Goal: Information Seeking & Learning: Check status

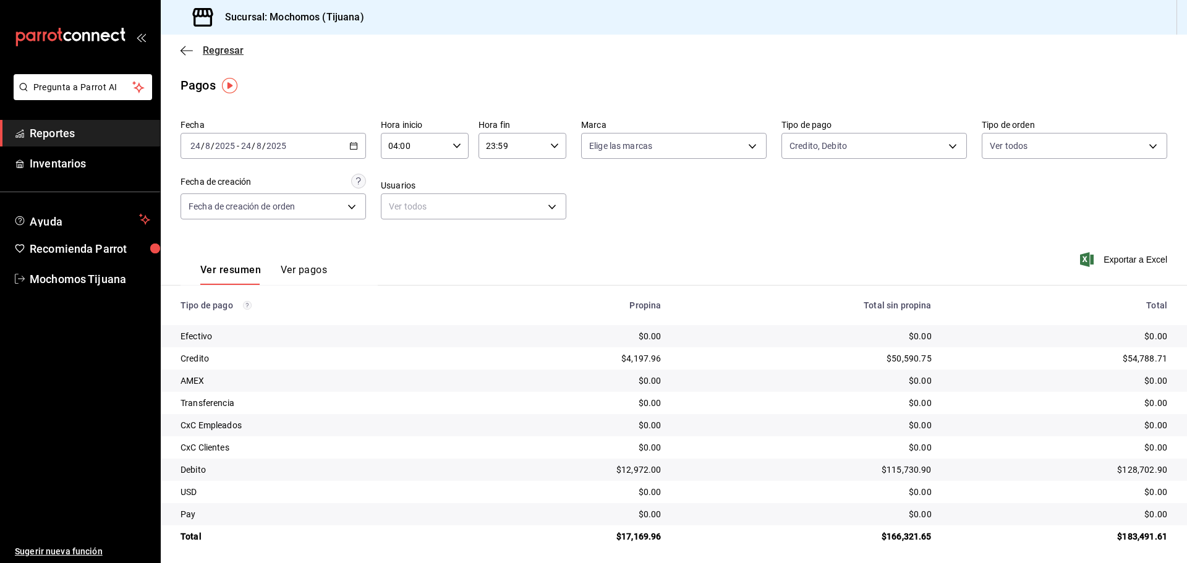
click at [188, 49] on icon "button" at bounding box center [187, 50] width 12 height 11
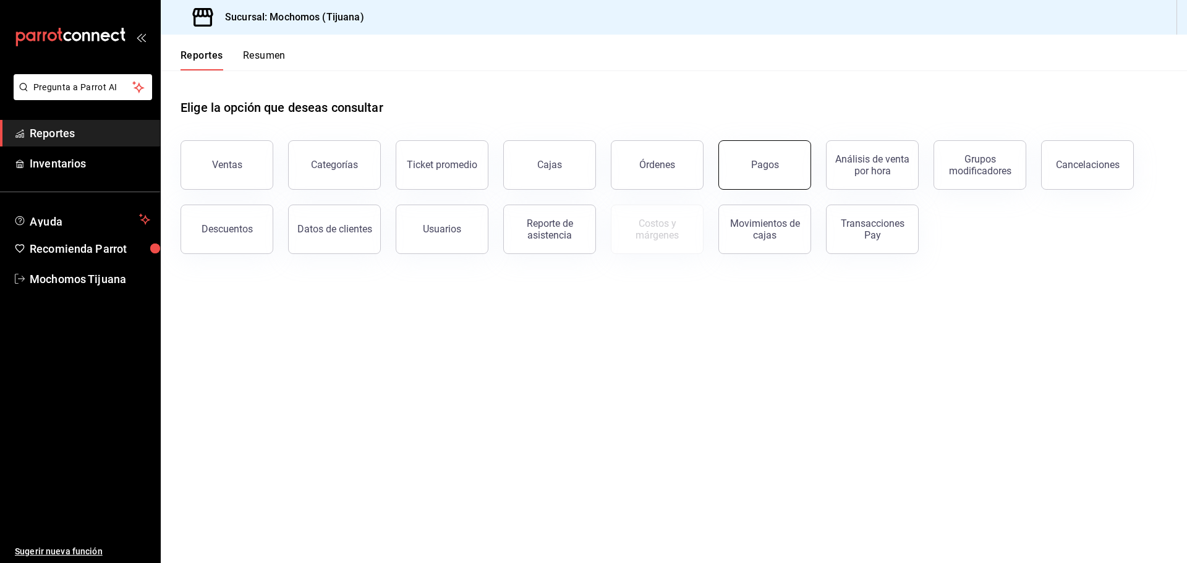
click at [741, 160] on button "Pagos" at bounding box center [764, 164] width 93 height 49
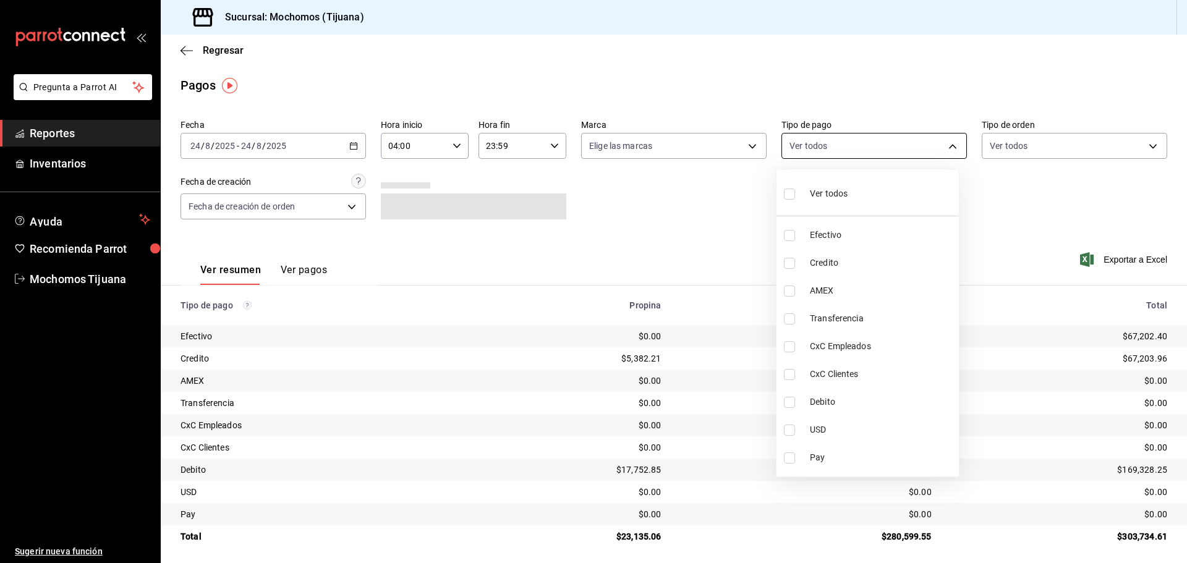
click at [949, 148] on body "Pregunta a Parrot AI Reportes Inventarios Ayuda Recomienda Parrot Mochomos Tiju…" at bounding box center [593, 281] width 1187 height 563
click at [903, 265] on span "Credito" at bounding box center [882, 263] width 144 height 13
type input "a27a072c-b141-4985-9f83-ae60dbe2196b"
checkbox input "true"
click at [903, 402] on span "Debito" at bounding box center [887, 402] width 144 height 13
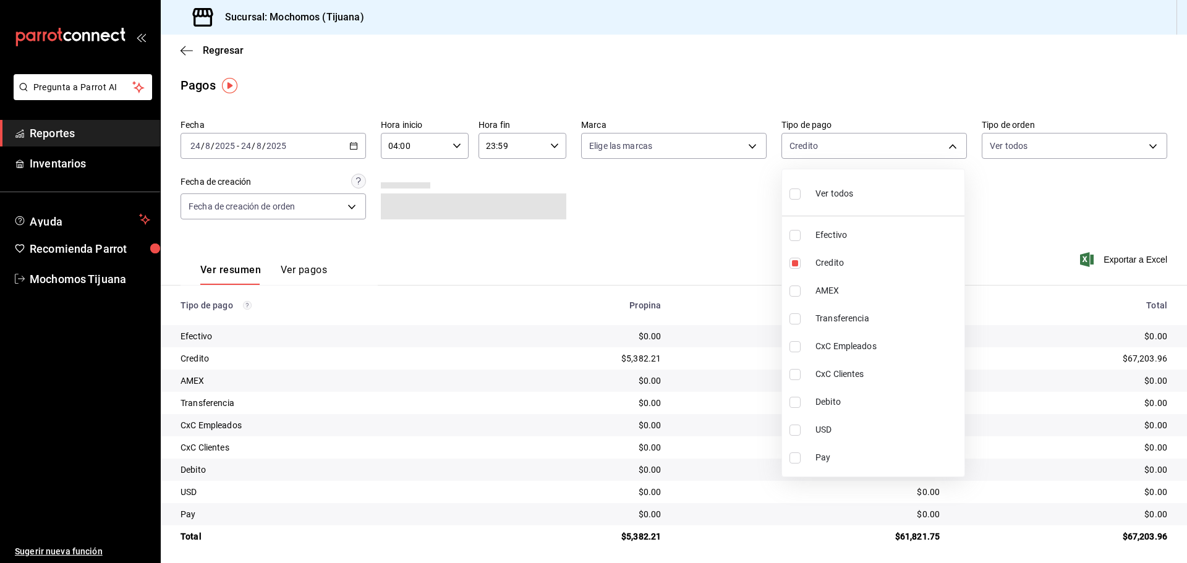
type input "a27a072c-b141-4985-9f83-ae60dbe2196b,b7370aa5-450f-4a05-bab4-2784151f97fb"
checkbox input "true"
drag, startPoint x: 920, startPoint y: 409, endPoint x: 920, endPoint y: 422, distance: 13.0
drag, startPoint x: 920, startPoint y: 422, endPoint x: 636, endPoint y: 210, distance: 354.2
click at [636, 210] on div at bounding box center [593, 281] width 1187 height 563
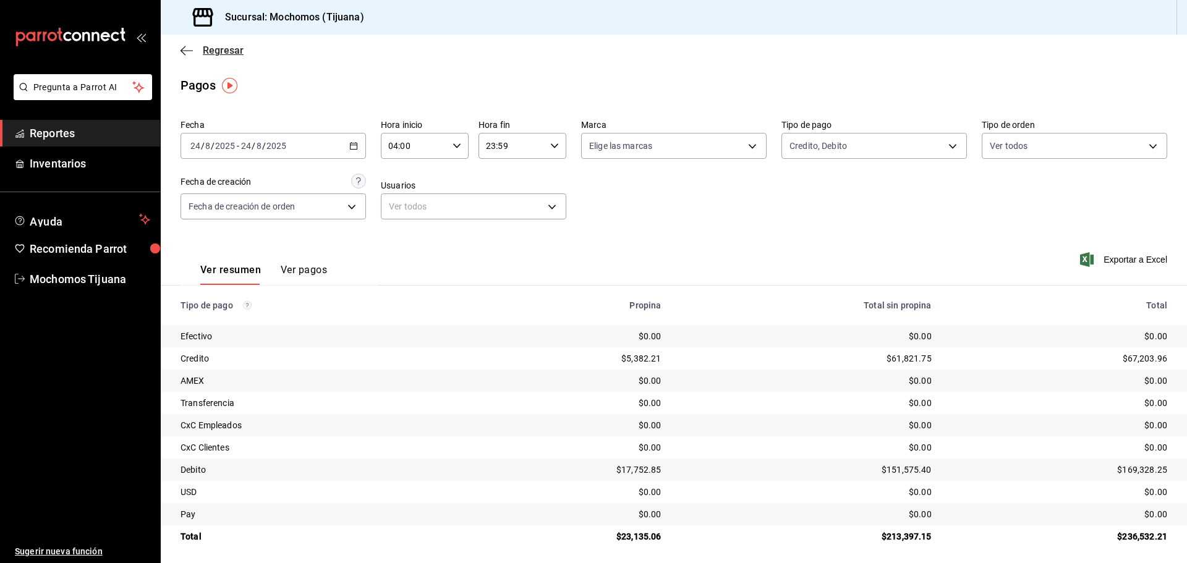
click at [181, 53] on icon "button" at bounding box center [187, 50] width 12 height 11
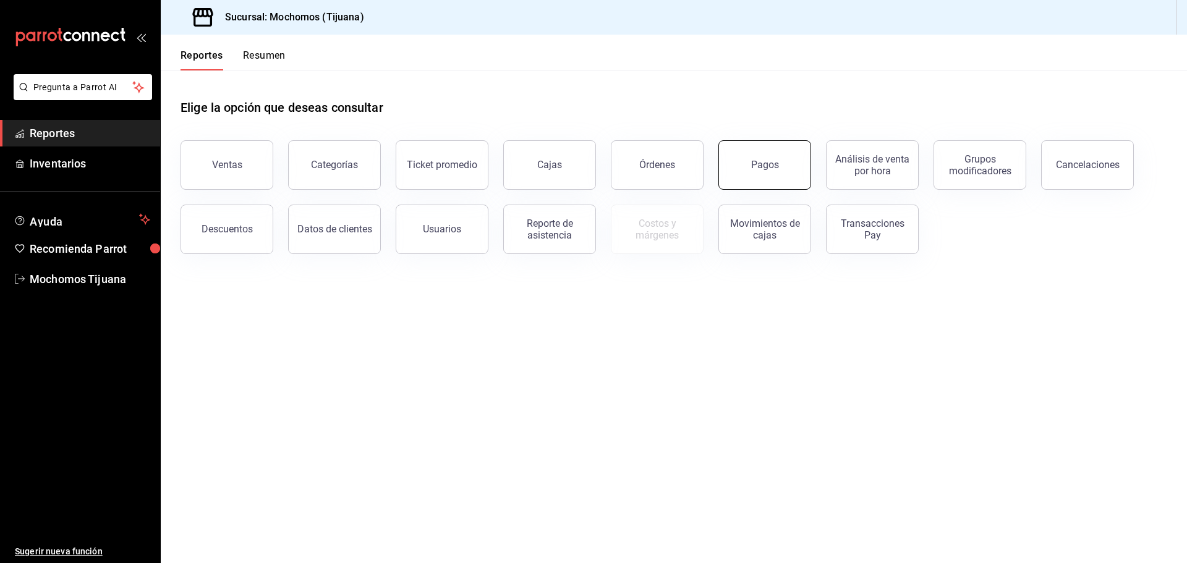
click at [766, 173] on button "Pagos" at bounding box center [764, 164] width 93 height 49
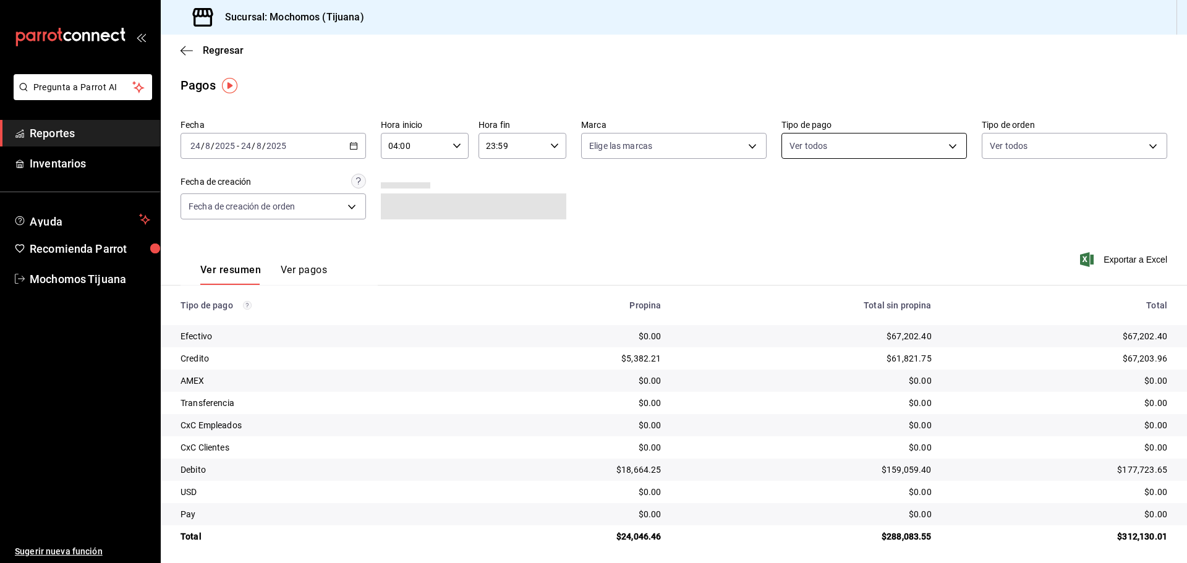
click at [939, 146] on body "Pregunta a Parrot AI Reportes Inventarios Ayuda Recomienda Parrot Mochomos Tiju…" at bounding box center [593, 281] width 1187 height 563
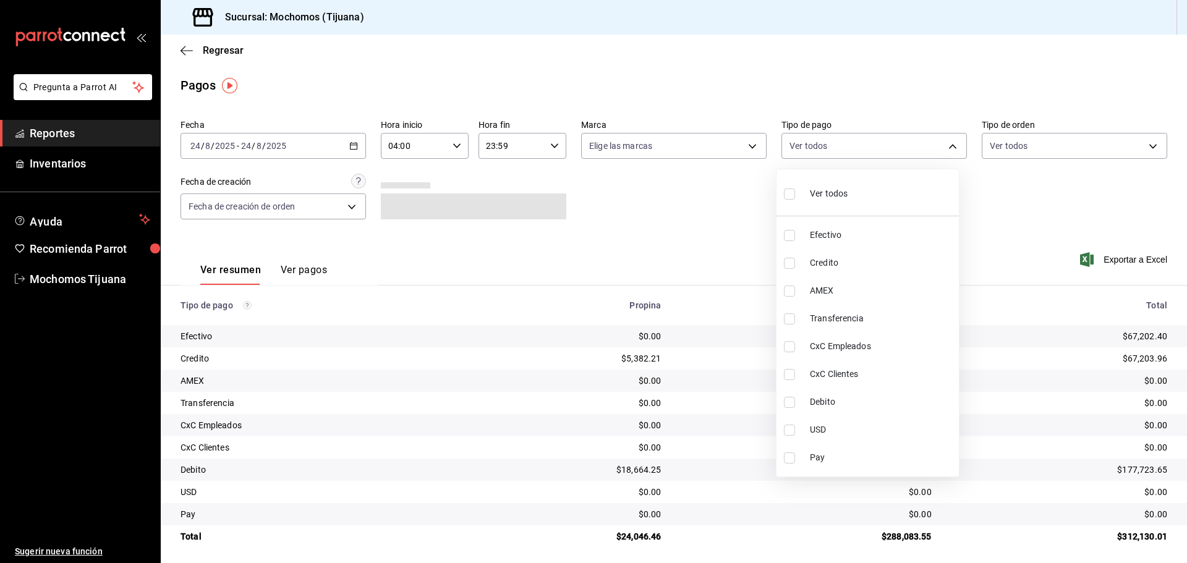
click at [927, 268] on span "Credito" at bounding box center [882, 263] width 144 height 13
type input "a27a072c-b141-4985-9f83-ae60dbe2196b"
checkbox input "true"
click at [878, 402] on span "Debito" at bounding box center [887, 402] width 144 height 13
type input "a27a072c-b141-4985-9f83-ae60dbe2196b,b7370aa5-450f-4a05-bab4-2784151f97fb"
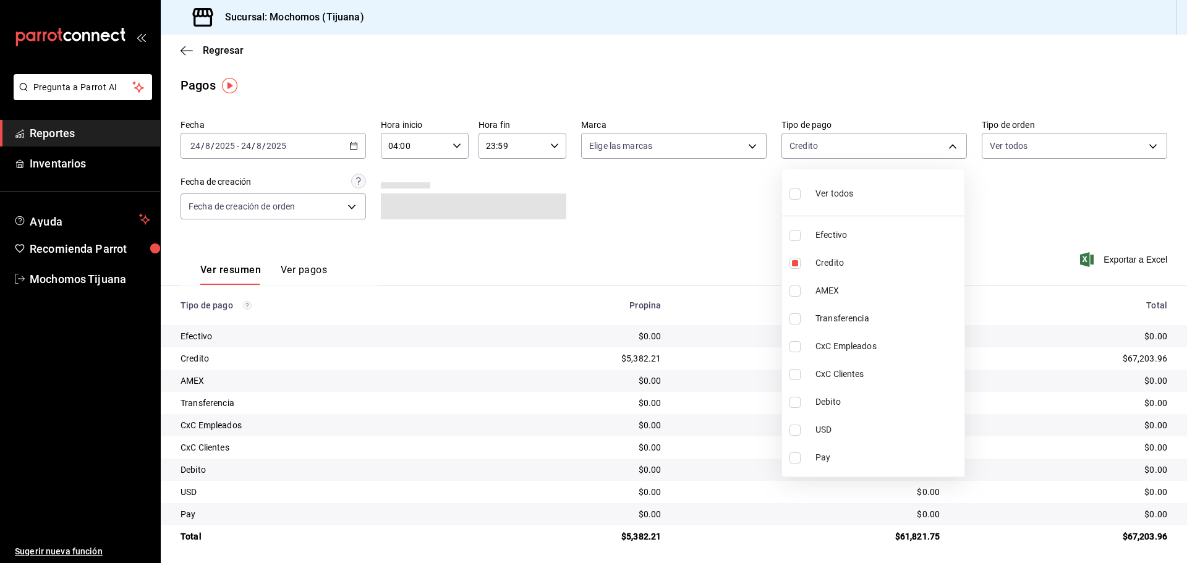
checkbox input "true"
click at [190, 51] on div at bounding box center [593, 281] width 1187 height 563
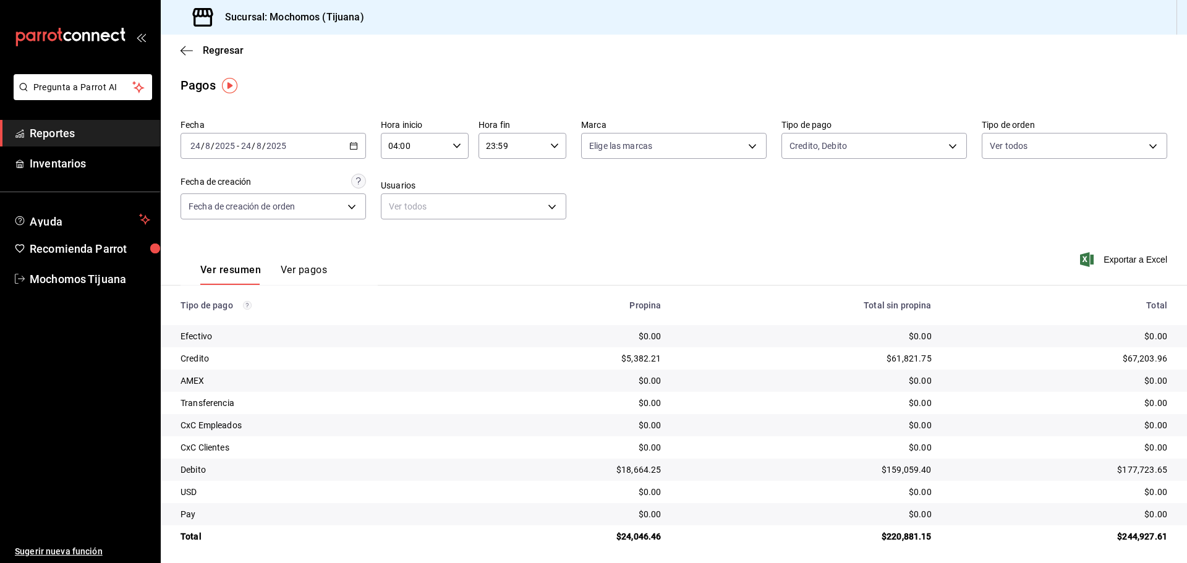
click at [190, 51] on icon "button" at bounding box center [187, 50] width 12 height 11
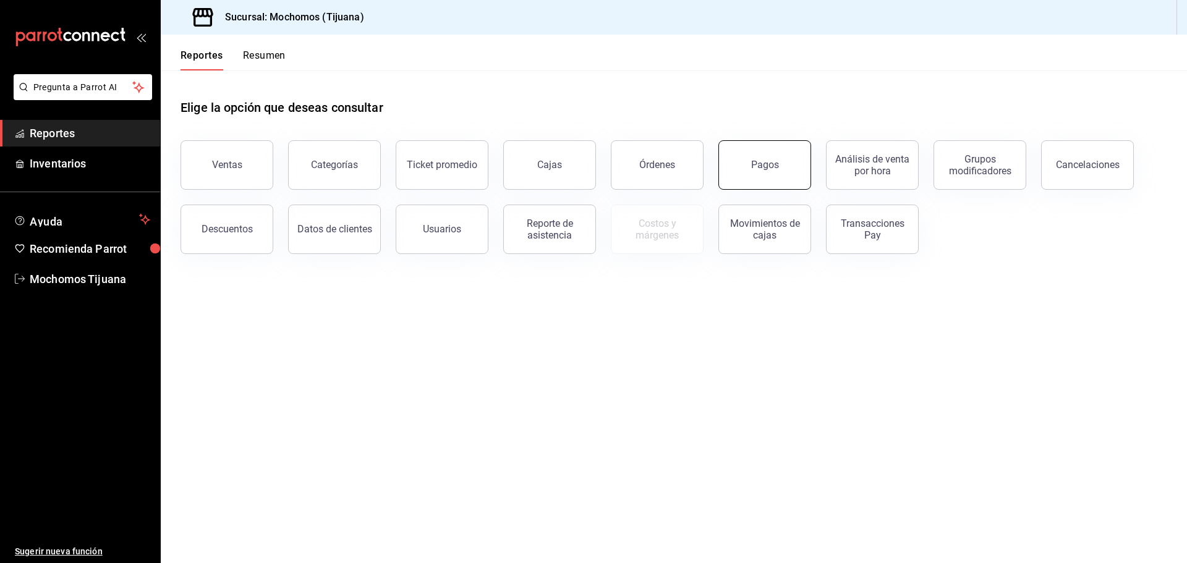
click at [773, 171] on button "Pagos" at bounding box center [764, 164] width 93 height 49
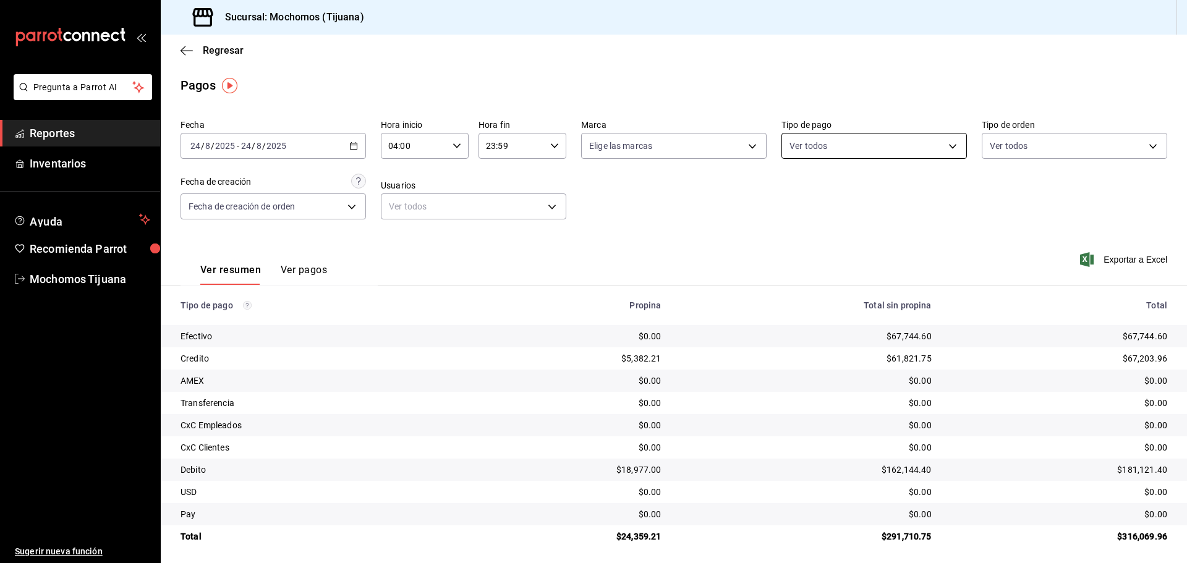
click at [950, 145] on body "Pregunta a Parrot AI Reportes Inventarios Ayuda Recomienda Parrot Mochomos Tiju…" at bounding box center [593, 281] width 1187 height 563
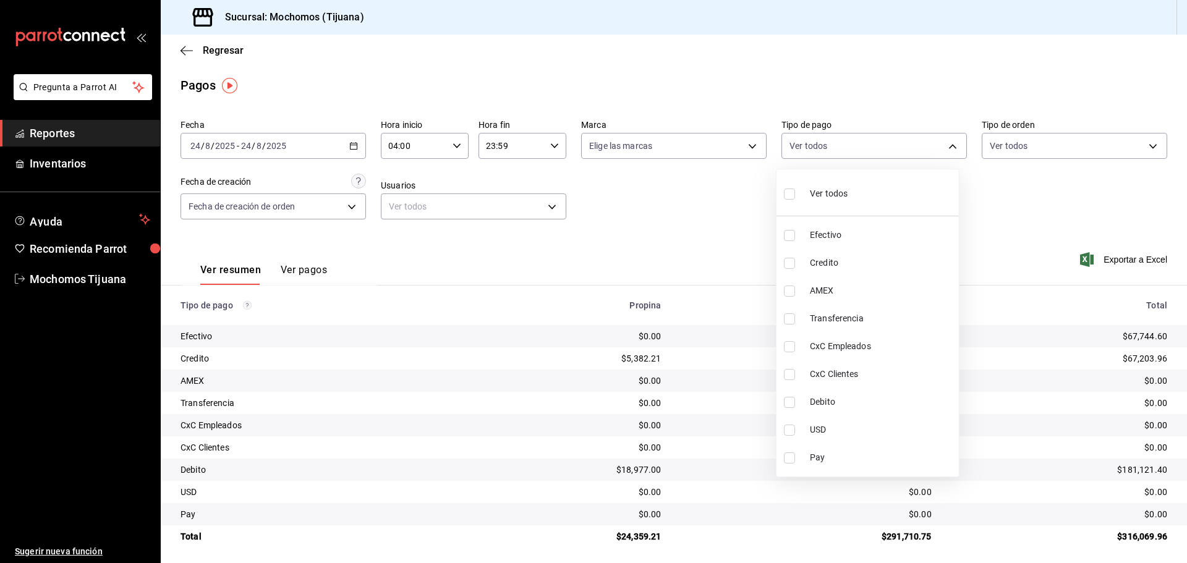
click at [898, 257] on span "Credito" at bounding box center [882, 263] width 144 height 13
type input "a27a072c-b141-4985-9f83-ae60dbe2196b"
checkbox input "true"
click at [875, 395] on li "Debito" at bounding box center [873, 402] width 182 height 28
type input "a27a072c-b141-4985-9f83-ae60dbe2196b,b7370aa5-450f-4a05-bab4-2784151f97fb"
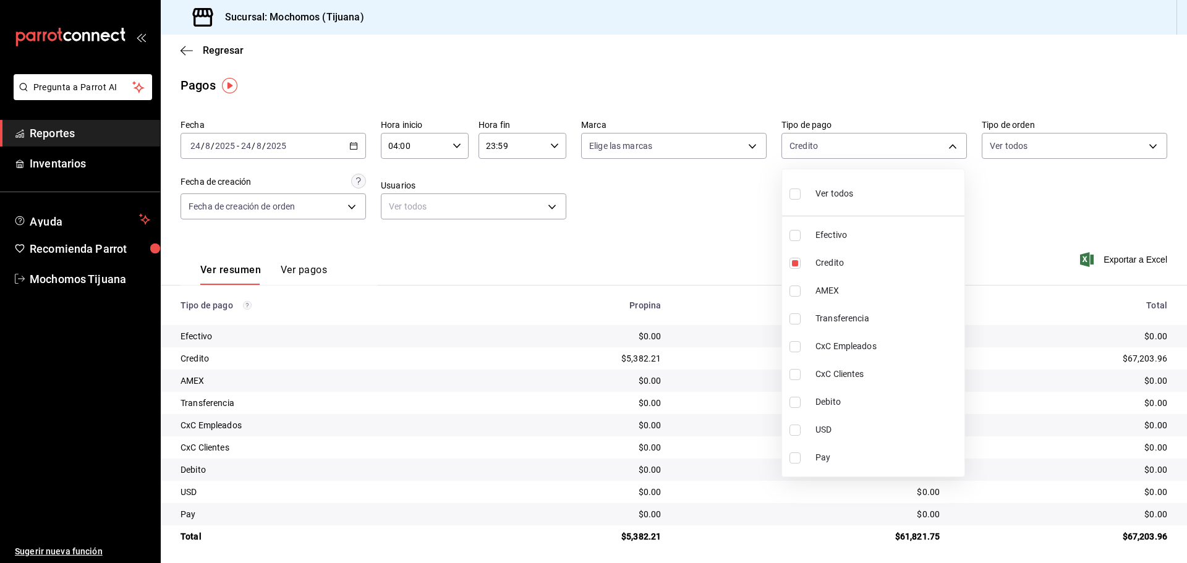
checkbox input "true"
click at [1010, 233] on div at bounding box center [593, 281] width 1187 height 563
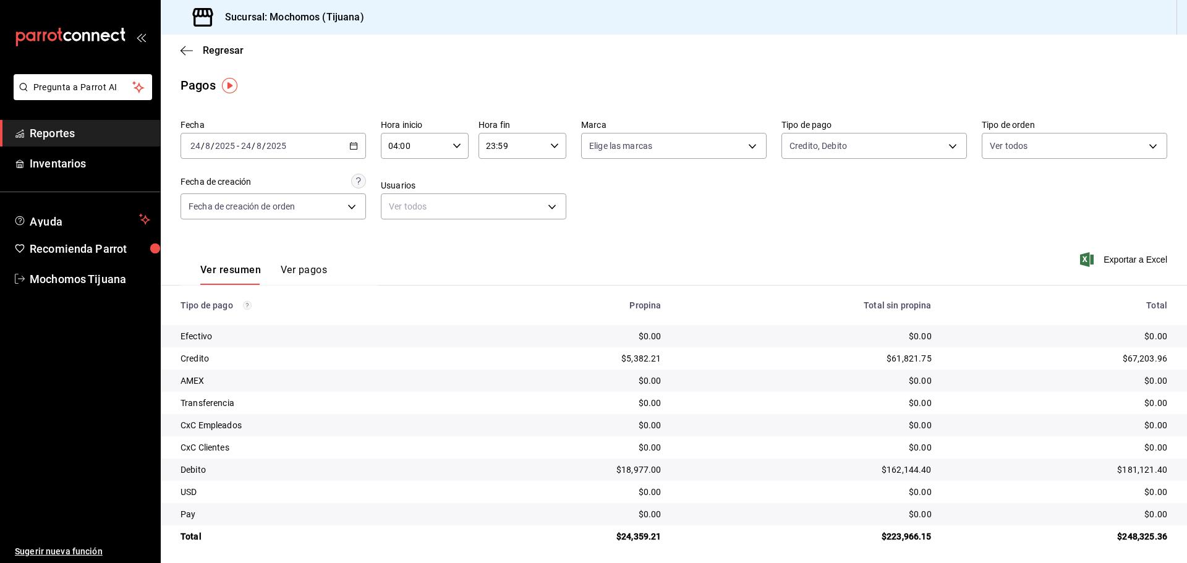
click at [177, 50] on div "Regresar" at bounding box center [674, 51] width 1026 height 32
click at [182, 51] on icon "button" at bounding box center [183, 50] width 5 height 9
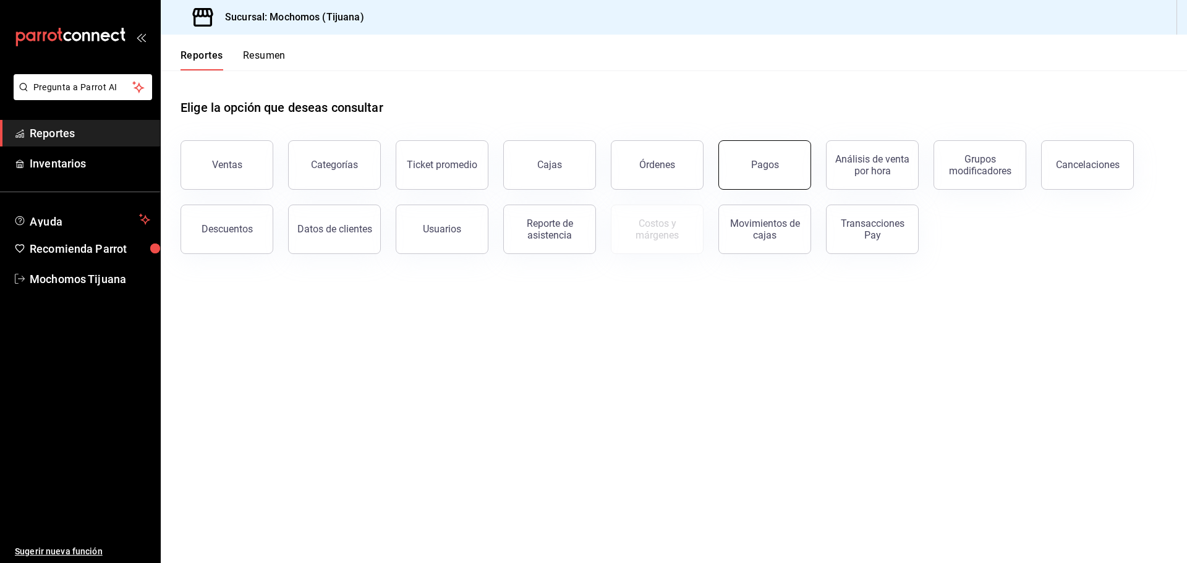
click at [777, 173] on button "Pagos" at bounding box center [764, 164] width 93 height 49
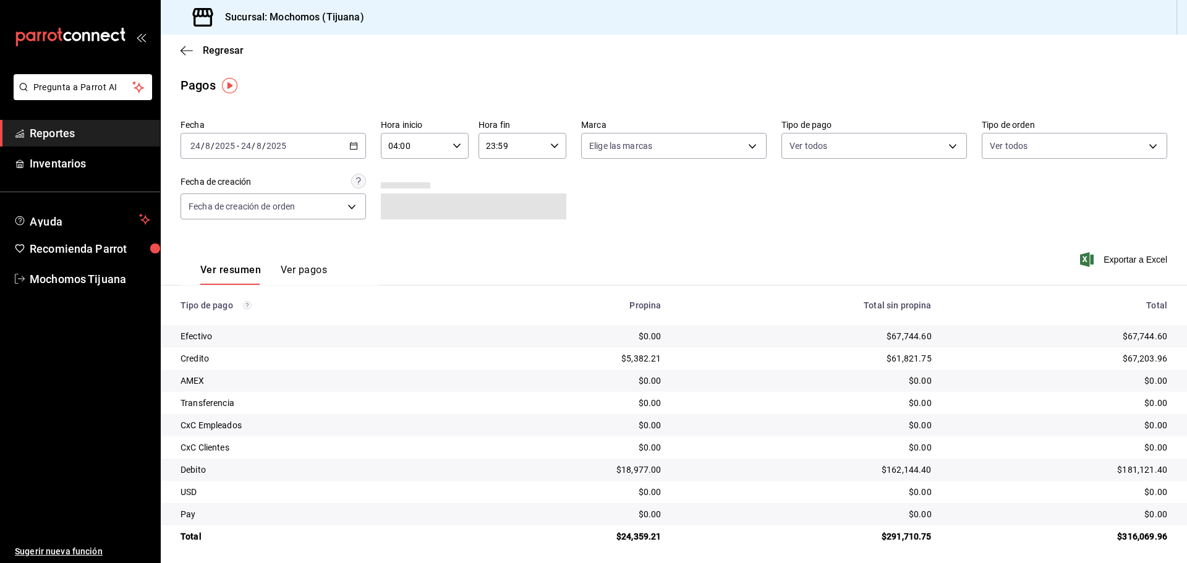
click at [354, 149] on \(Stroke\) "button" at bounding box center [353, 146] width 7 height 7
click at [218, 326] on span "Rango de fechas" at bounding box center [239, 322] width 96 height 13
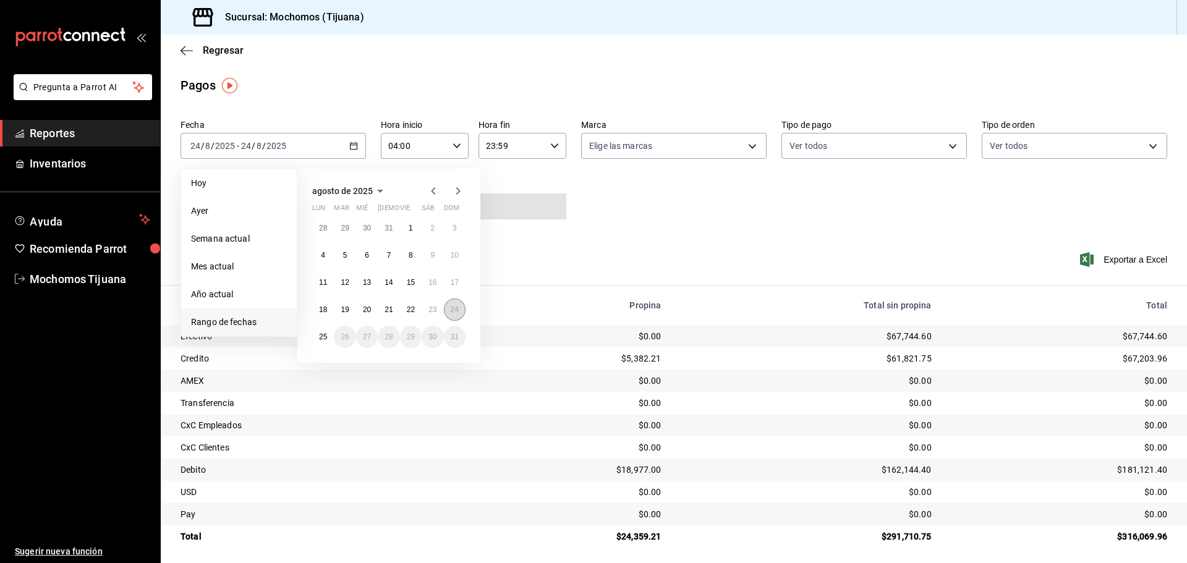
click at [454, 311] on abbr "24" at bounding box center [455, 309] width 8 height 9
click at [320, 333] on abbr "25" at bounding box center [323, 337] width 8 height 9
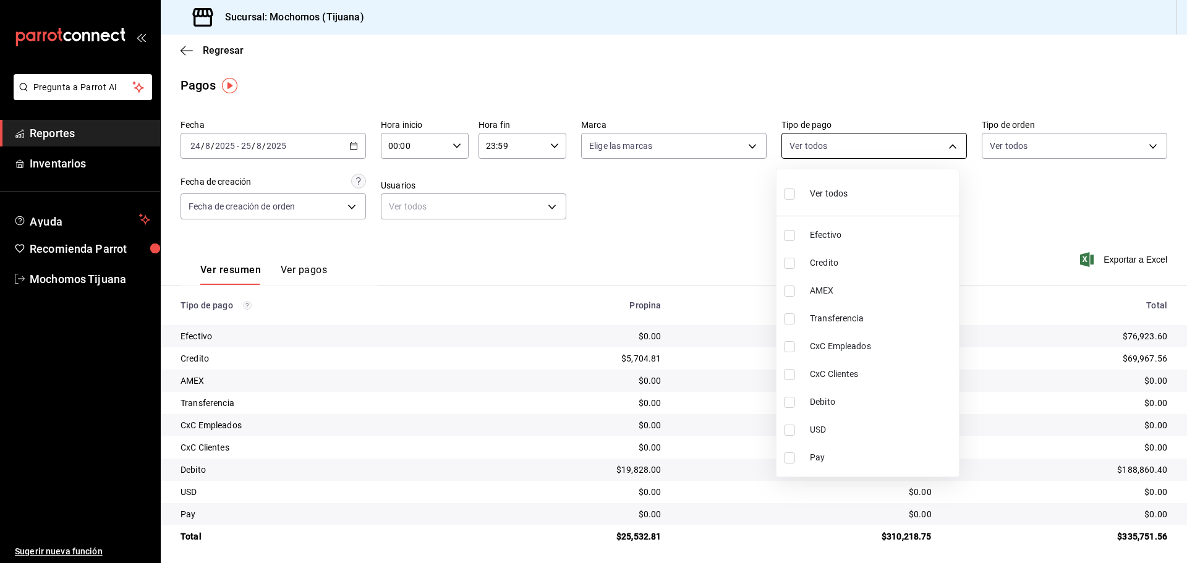
click at [944, 150] on body "Pregunta a Parrot AI Reportes Inventarios Ayuda Recomienda Parrot Mochomos Tiju…" at bounding box center [593, 281] width 1187 height 563
click at [452, 147] on div at bounding box center [593, 281] width 1187 height 563
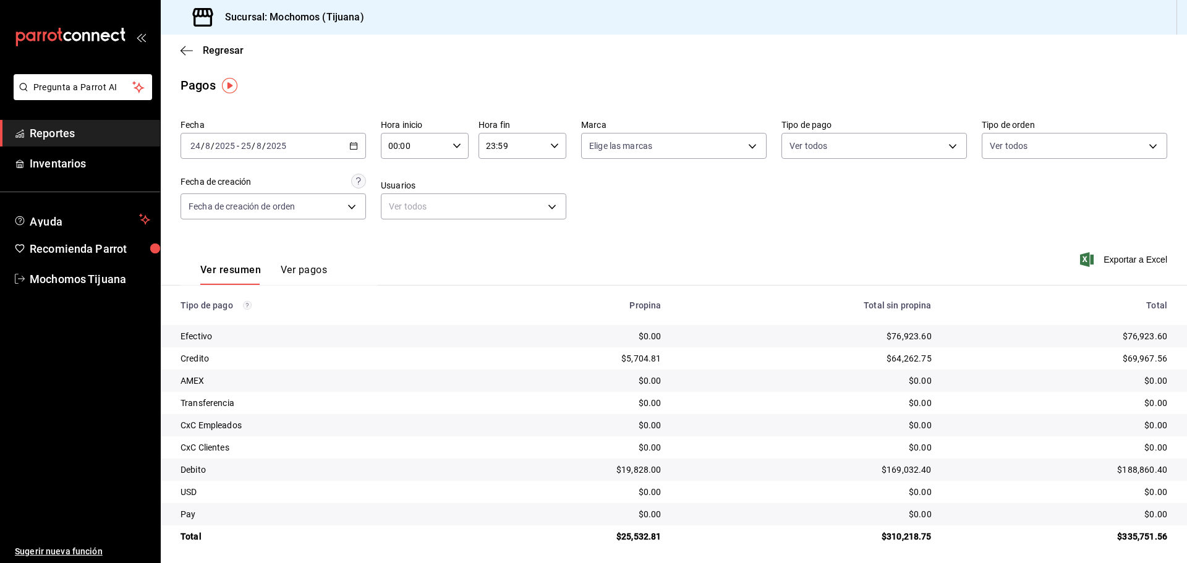
click at [459, 147] on div "00:00 Hora inicio" at bounding box center [425, 146] width 88 height 26
click at [399, 239] on span "04" at bounding box center [401, 234] width 24 height 10
type input "04:00"
click at [550, 143] on div at bounding box center [593, 281] width 1187 height 563
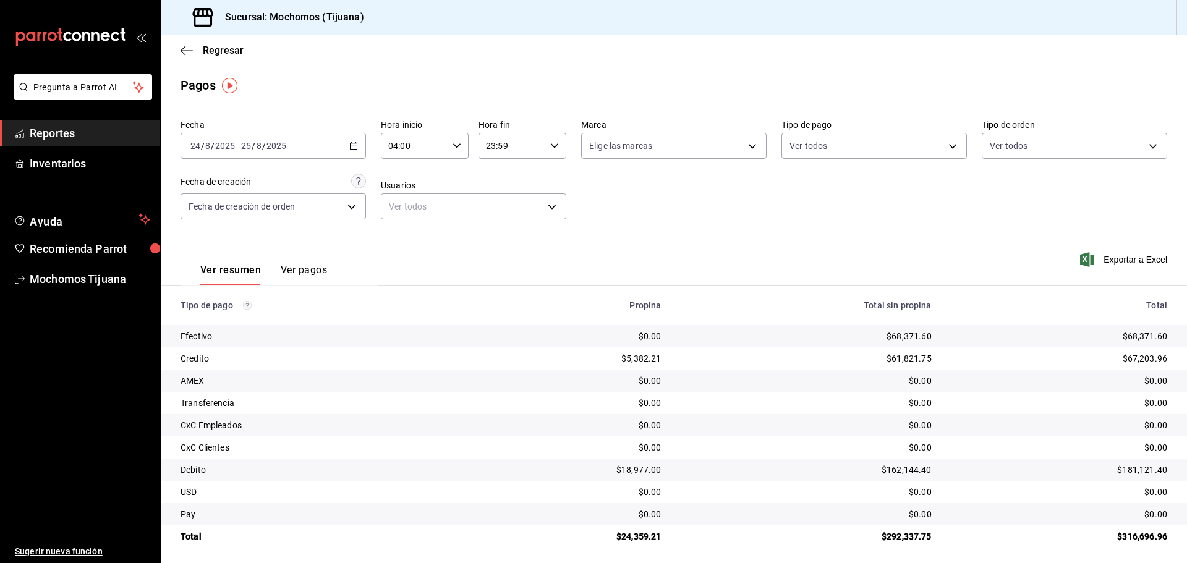
click at [551, 149] on icon "button" at bounding box center [554, 146] width 9 height 9
click at [499, 234] on button "04" at bounding box center [497, 239] width 39 height 25
click at [550, 184] on button "00" at bounding box center [544, 177] width 39 height 25
type input "04:00"
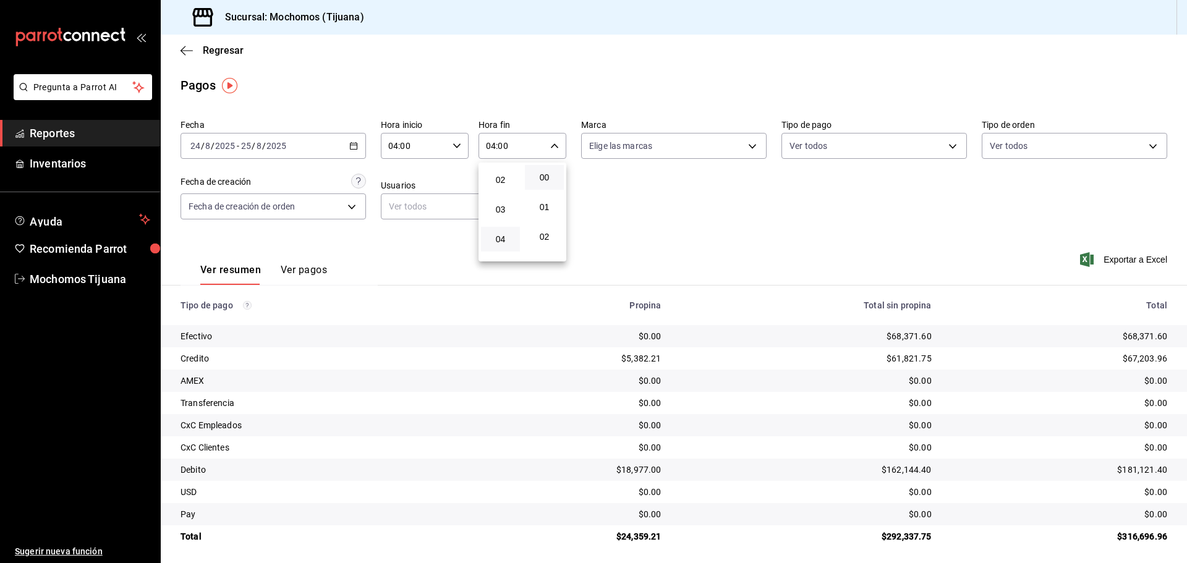
click at [670, 206] on div at bounding box center [593, 281] width 1187 height 563
click at [948, 145] on body "Pregunta a Parrot AI Reportes Inventarios Ayuda Recomienda Parrot Mochomos Tiju…" at bounding box center [593, 281] width 1187 height 563
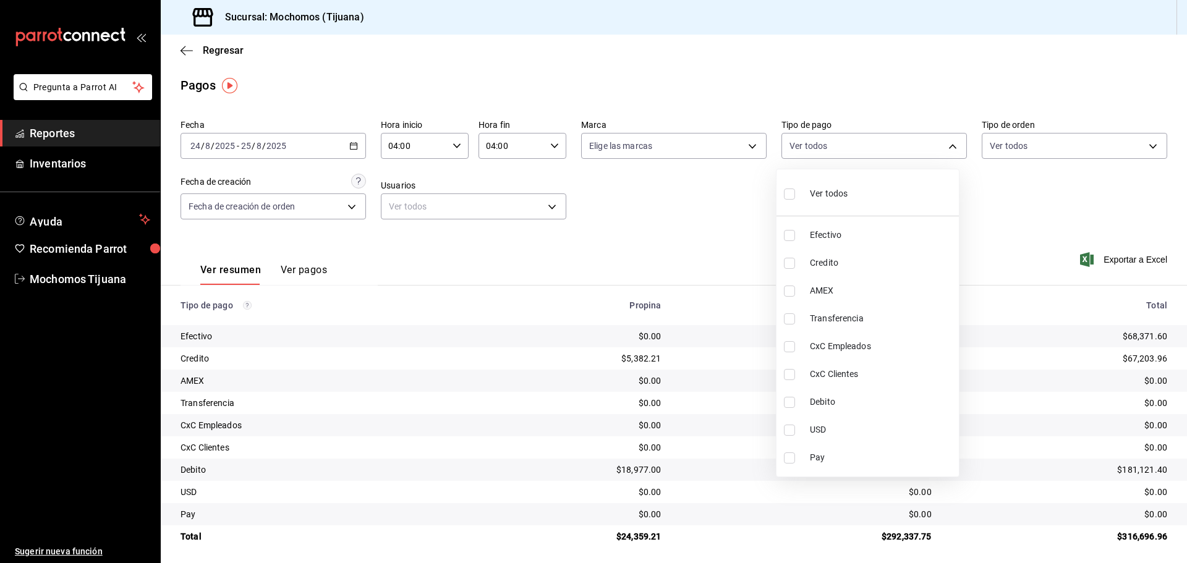
click at [913, 265] on span "Credito" at bounding box center [882, 263] width 144 height 13
type input "a27a072c-b141-4985-9f83-ae60dbe2196b"
checkbox input "true"
click at [857, 399] on span "Debito" at bounding box center [887, 402] width 144 height 13
type input "a27a072c-b141-4985-9f83-ae60dbe2196b,b7370aa5-450f-4a05-bab4-2784151f97fb"
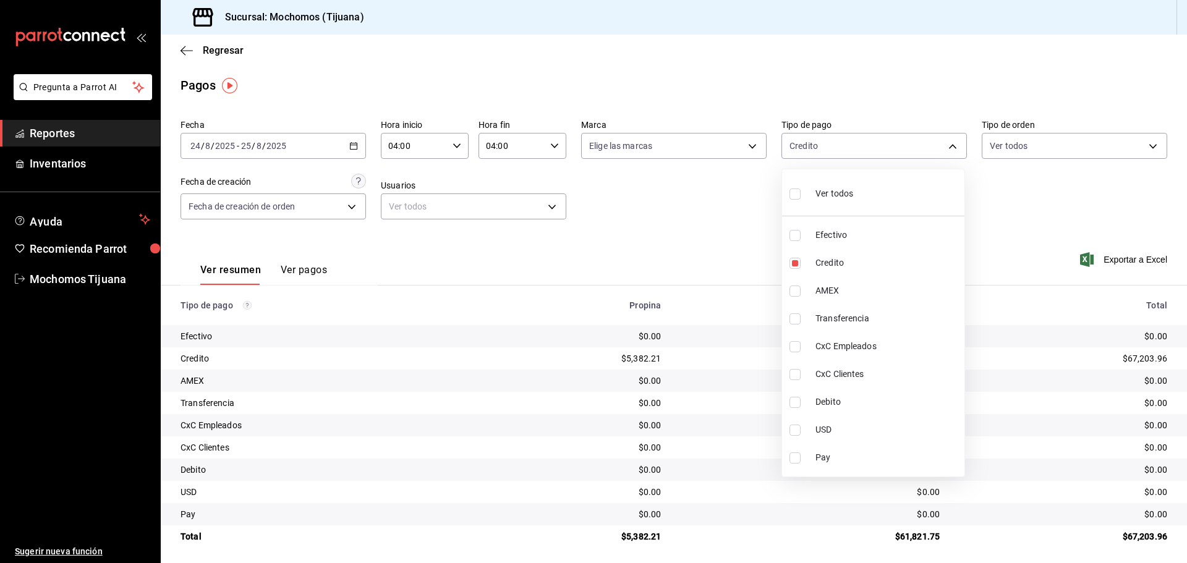
checkbox input "true"
click at [973, 265] on div at bounding box center [593, 281] width 1187 height 563
